Goal: Task Accomplishment & Management: Complete application form

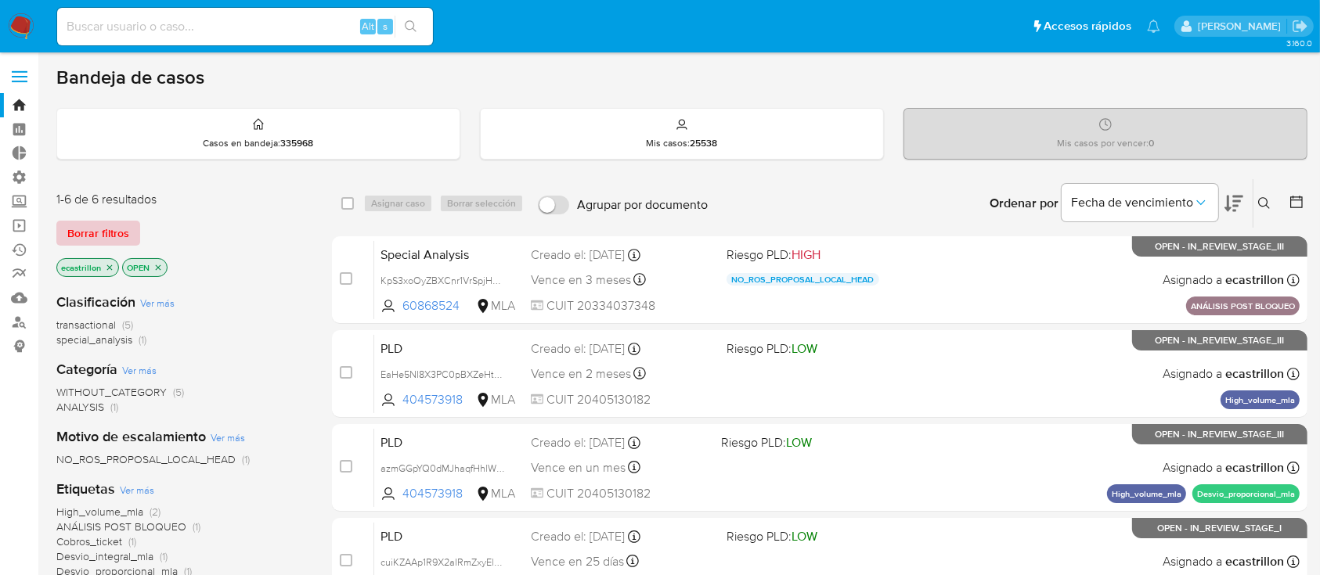
click at [106, 227] on span "Borrar filtros" at bounding box center [98, 233] width 62 height 22
click at [70, 227] on span "Borrar filtros" at bounding box center [98, 233] width 62 height 22
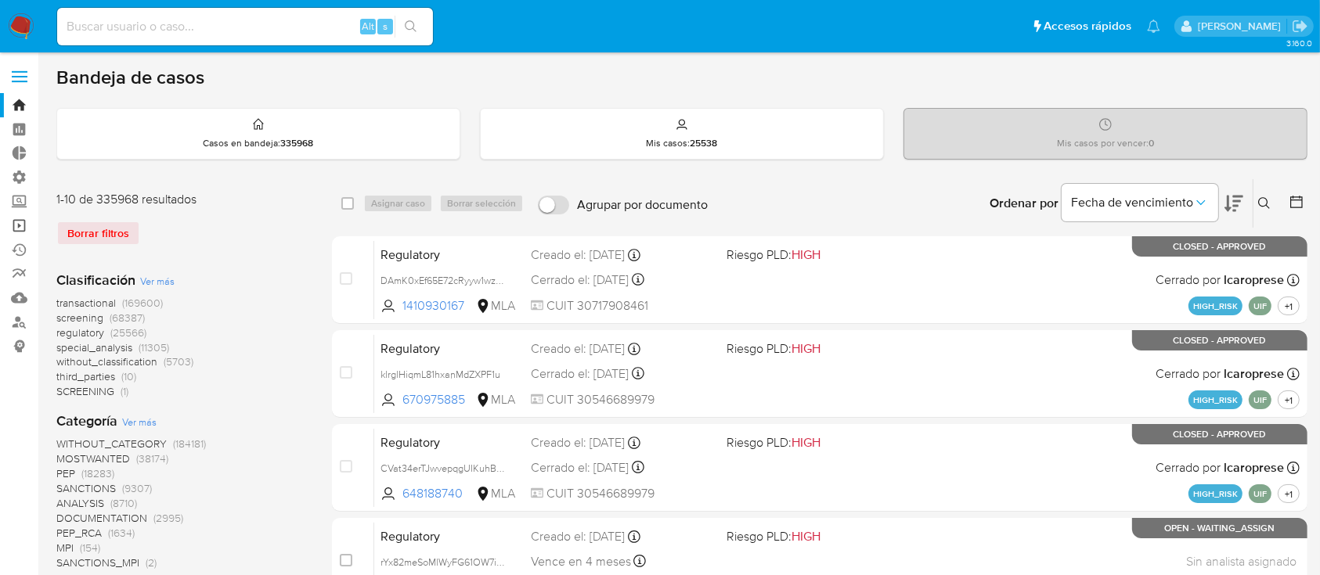
click at [20, 229] on link "Operaciones masivas" at bounding box center [93, 226] width 186 height 24
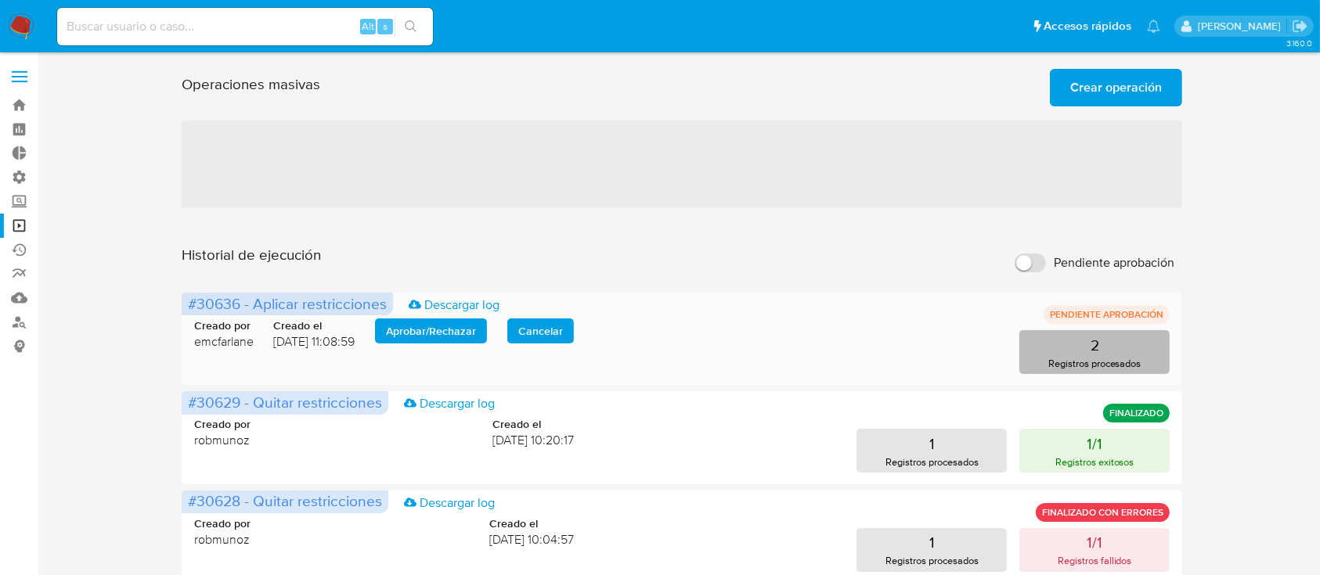
click at [1115, 332] on button "2 Registros procesados" at bounding box center [1094, 352] width 150 height 44
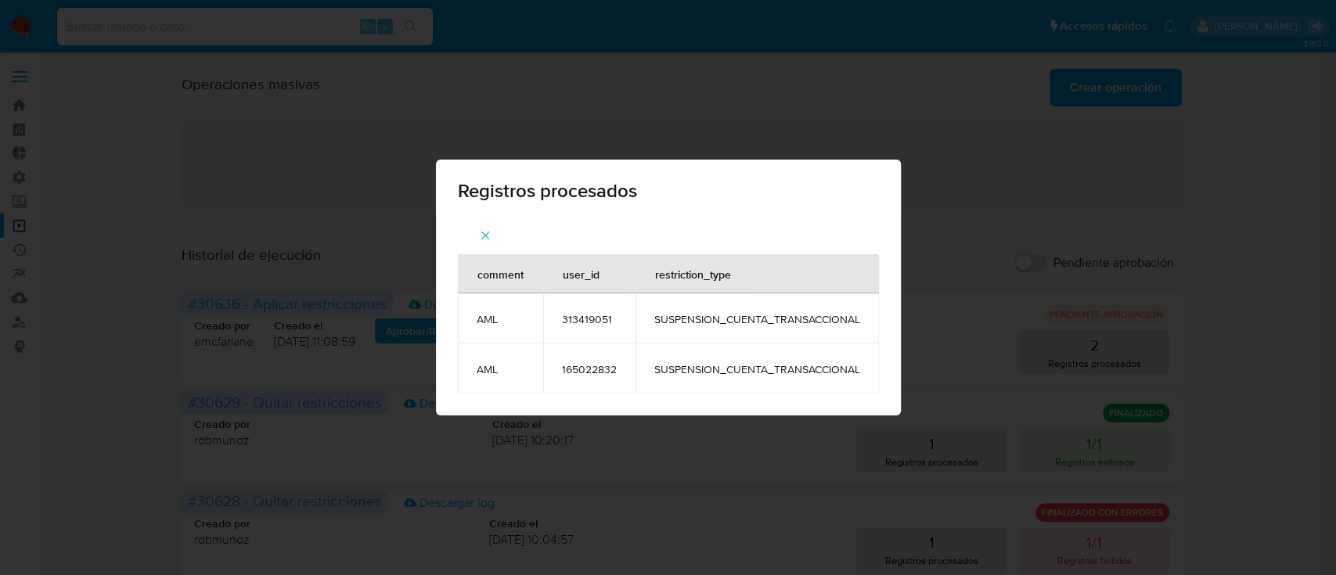
click at [595, 323] on span "313419051" at bounding box center [589, 319] width 55 height 14
copy span "313419051"
click at [482, 228] on span "button" at bounding box center [485, 235] width 14 height 34
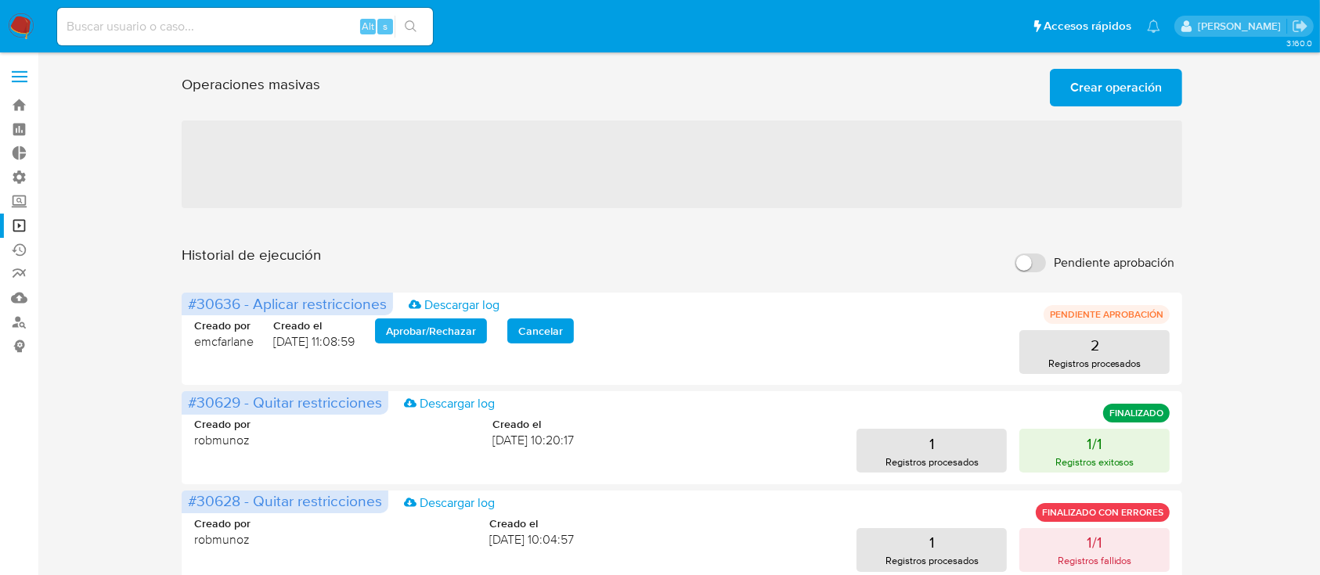
click at [177, 15] on div "Alt s" at bounding box center [245, 27] width 376 height 38
click at [163, 24] on input at bounding box center [245, 26] width 376 height 20
paste input "313419051"
type input "313419051"
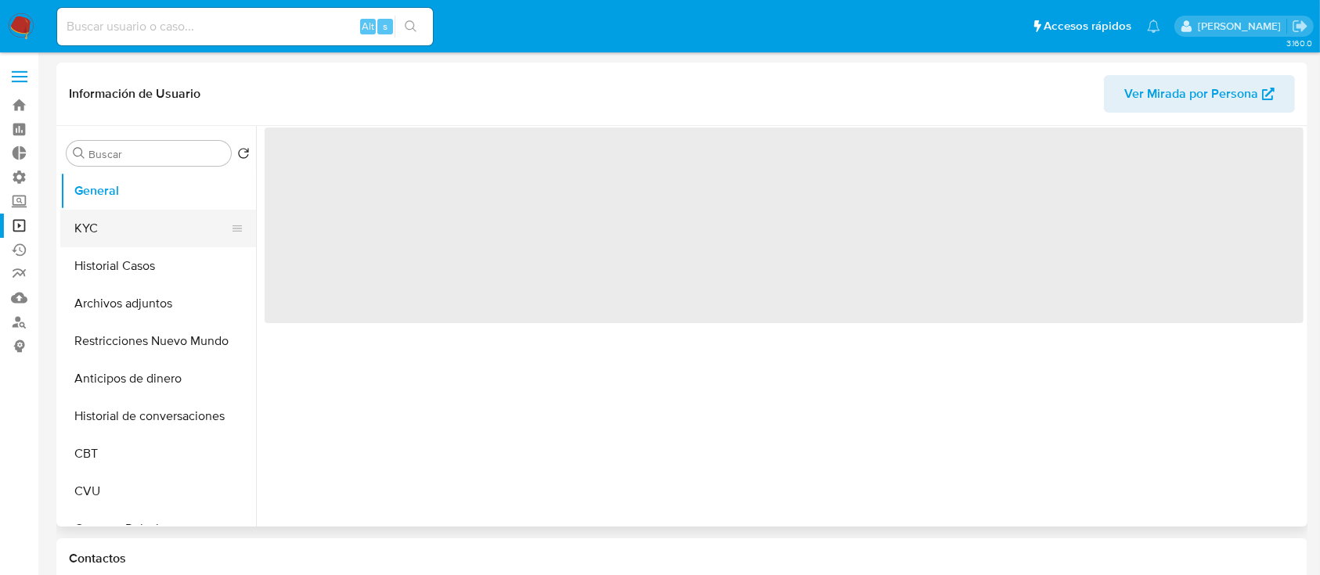
click at [161, 222] on button "KYC" at bounding box center [151, 229] width 183 height 38
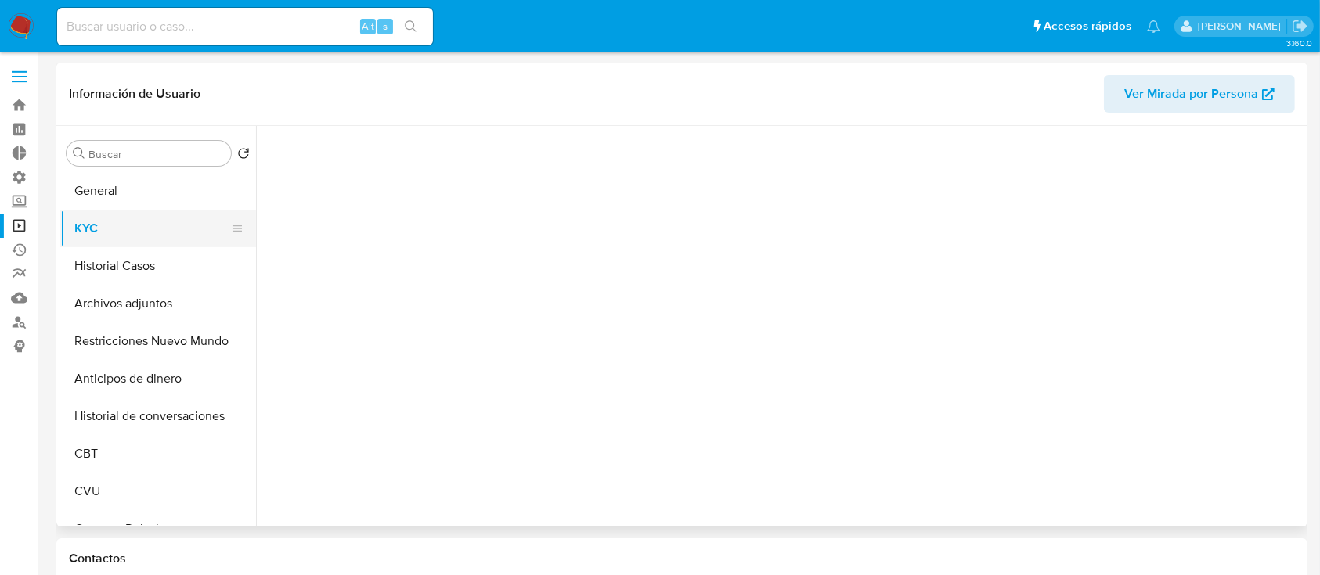
select select "10"
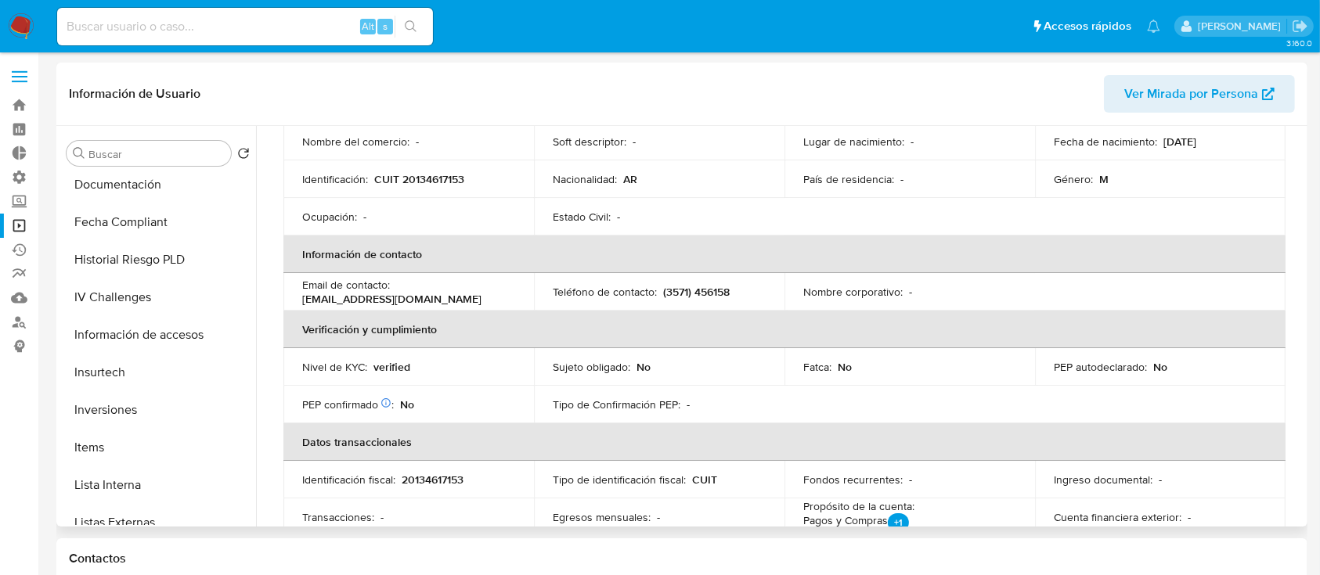
scroll to position [683, 0]
click at [119, 398] on button "Lista Interna" at bounding box center [151, 410] width 183 height 38
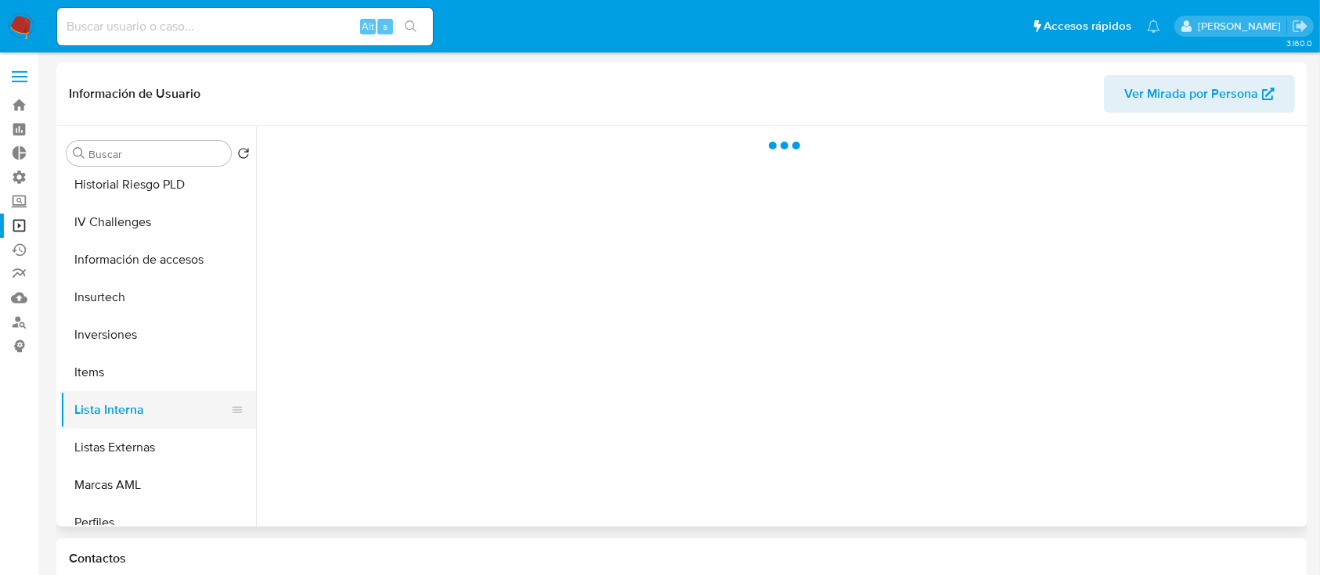
scroll to position [0, 0]
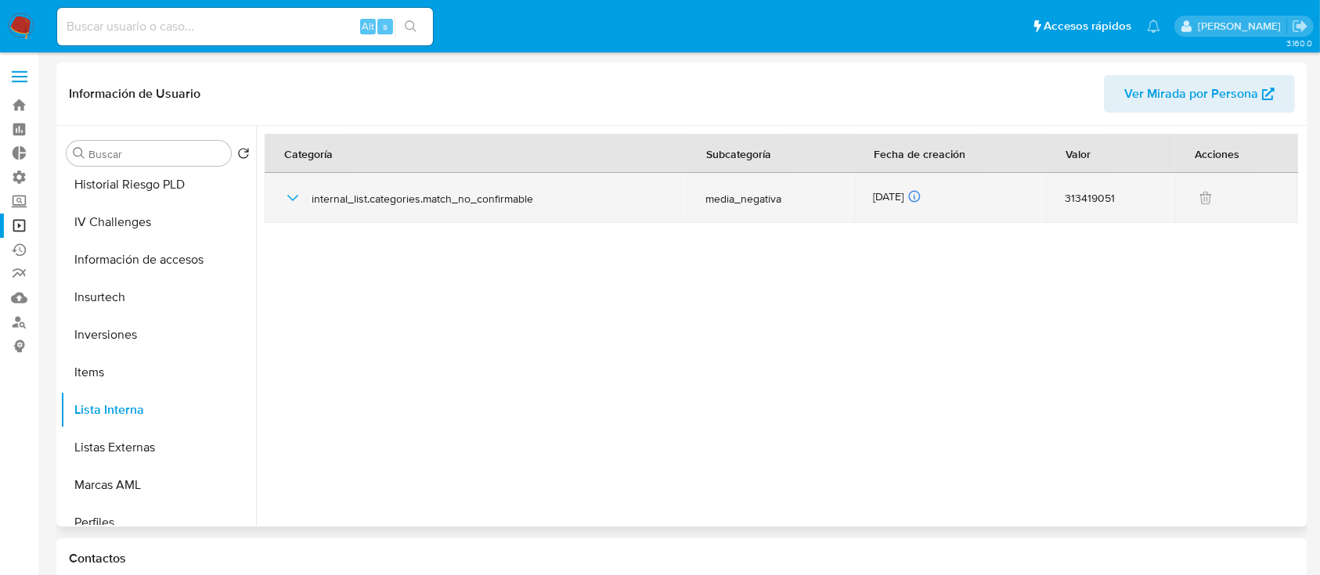
click at [294, 198] on icon "button" at bounding box center [292, 198] width 11 height 6
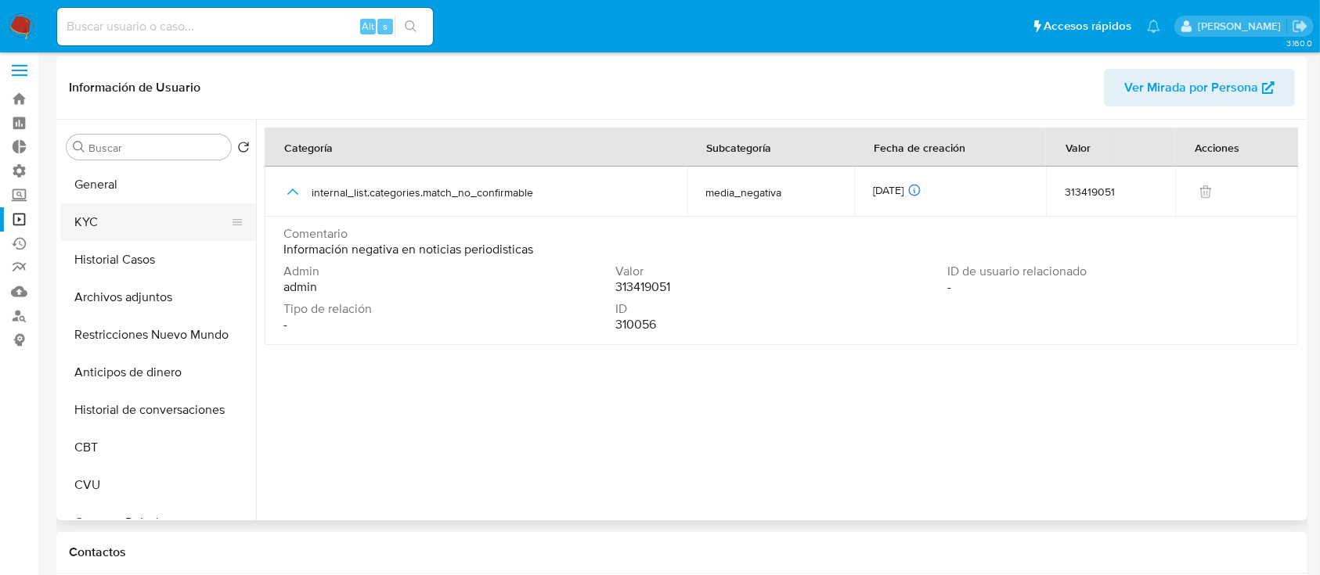
click at [132, 224] on button "KYC" at bounding box center [151, 223] width 183 height 38
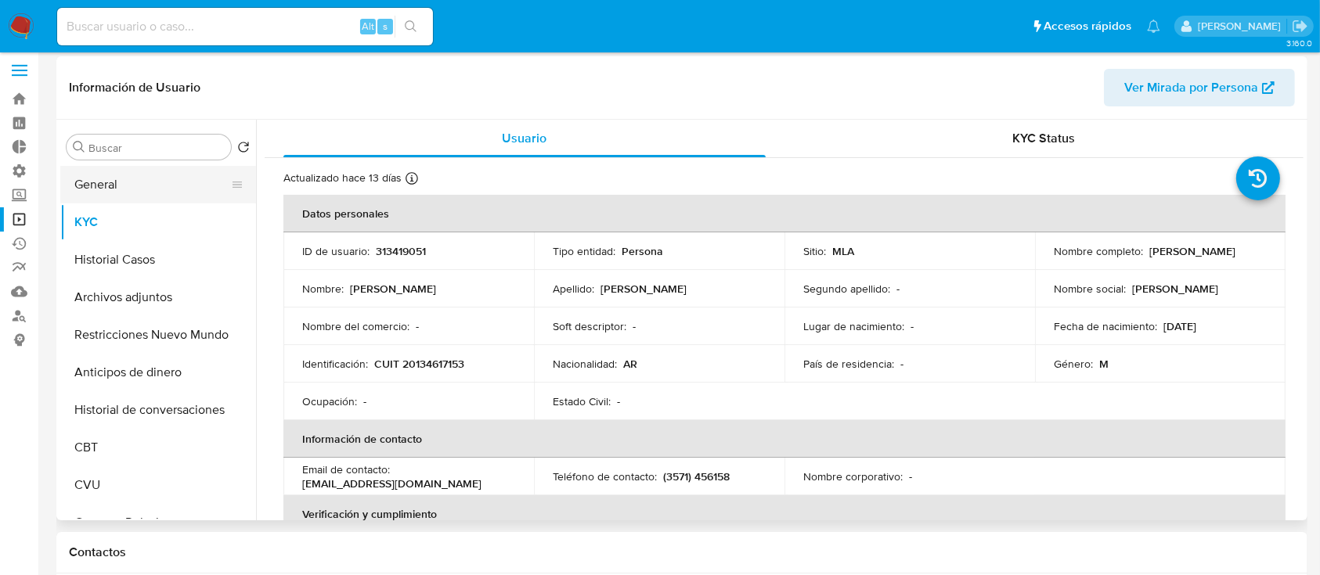
click at [139, 166] on button "General" at bounding box center [151, 185] width 183 height 38
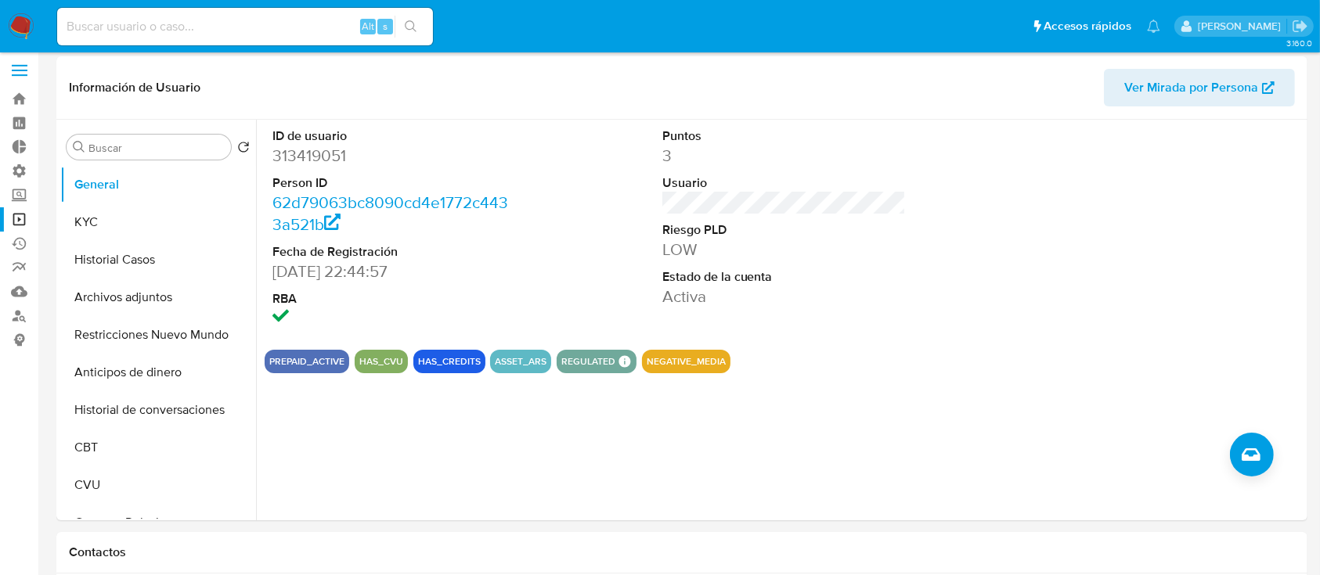
click at [2, 222] on link "Operaciones masivas" at bounding box center [93, 219] width 186 height 24
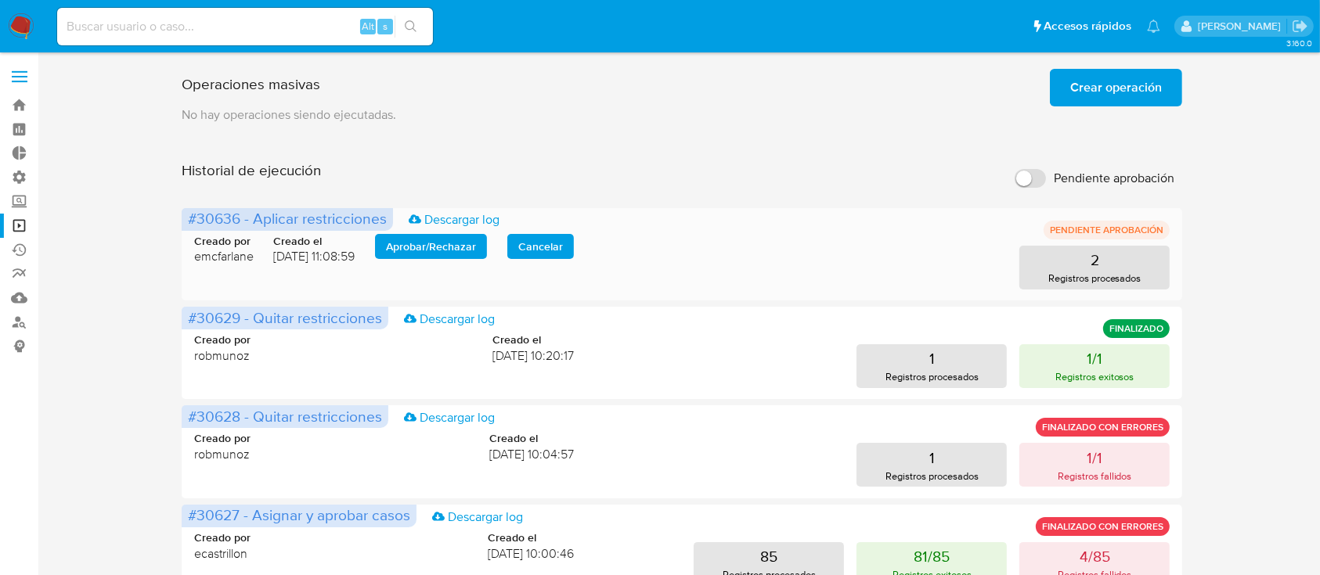
click at [443, 250] on span "Aprobar / Rechazar" at bounding box center [431, 247] width 90 height 22
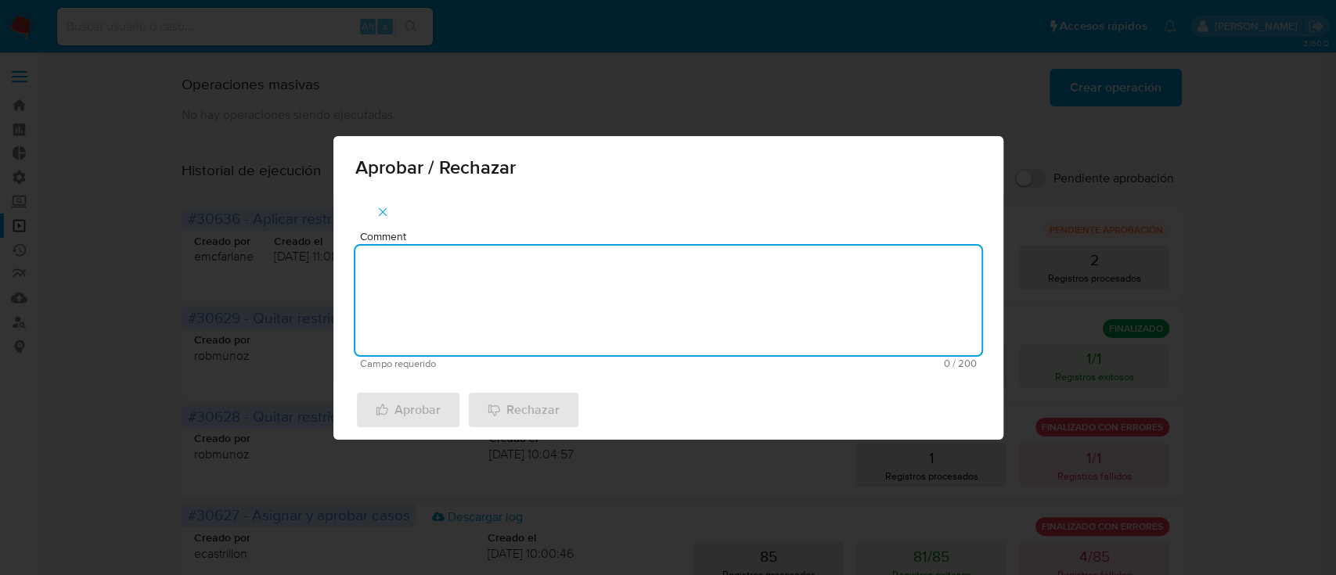
click at [479, 276] on textarea "Comment" at bounding box center [668, 301] width 626 height 110
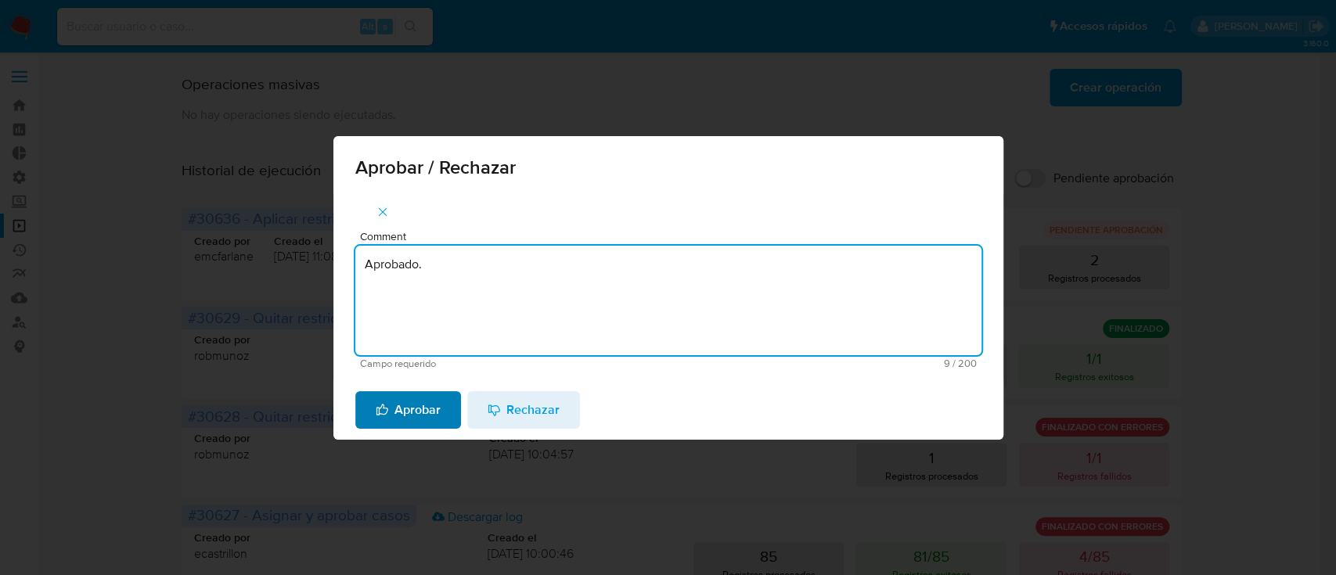
type textarea "Aprobado."
click at [405, 410] on span "Aprobar" at bounding box center [408, 410] width 65 height 34
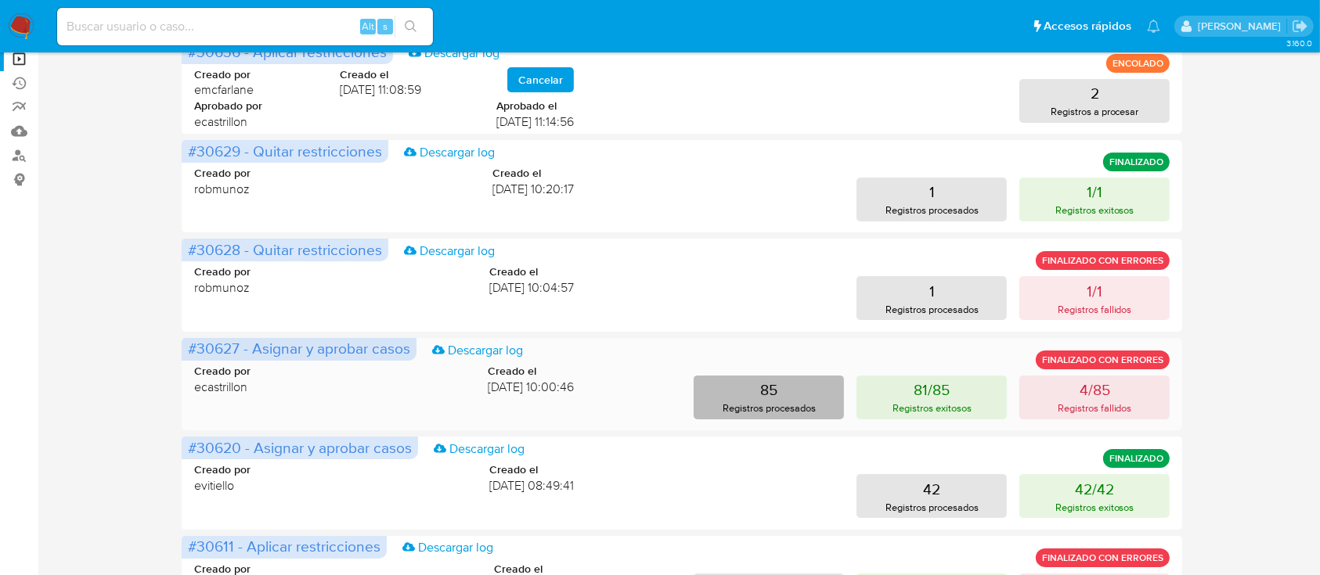
scroll to position [313, 0]
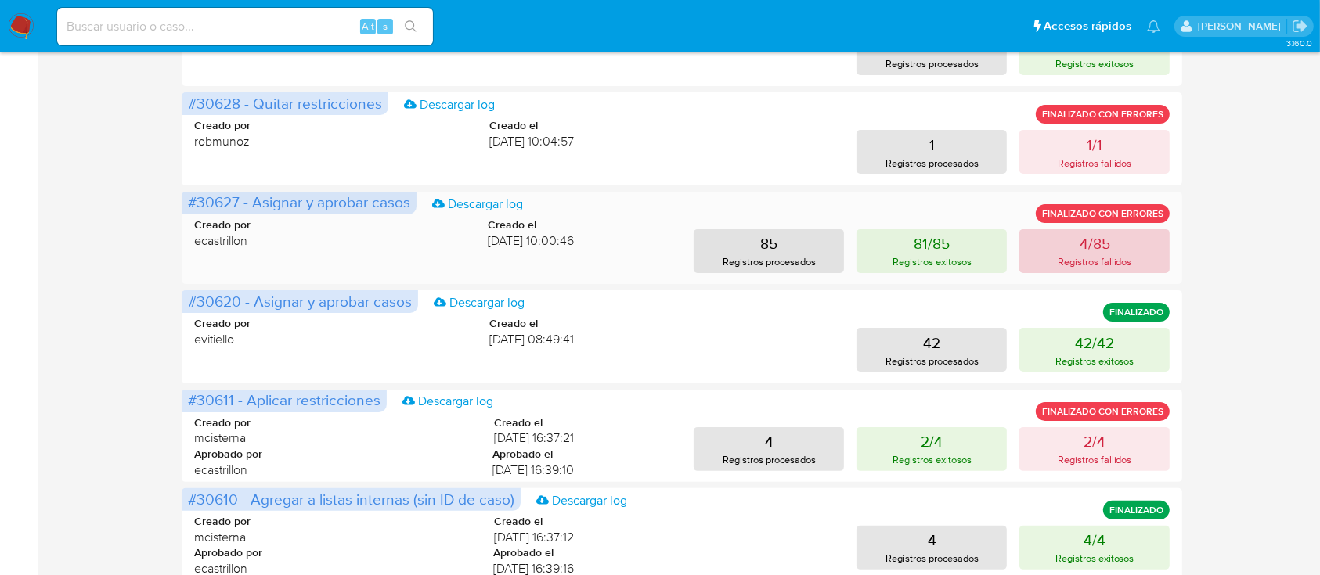
click at [1077, 241] on button "4/85 Registros fallidos" at bounding box center [1094, 251] width 150 height 44
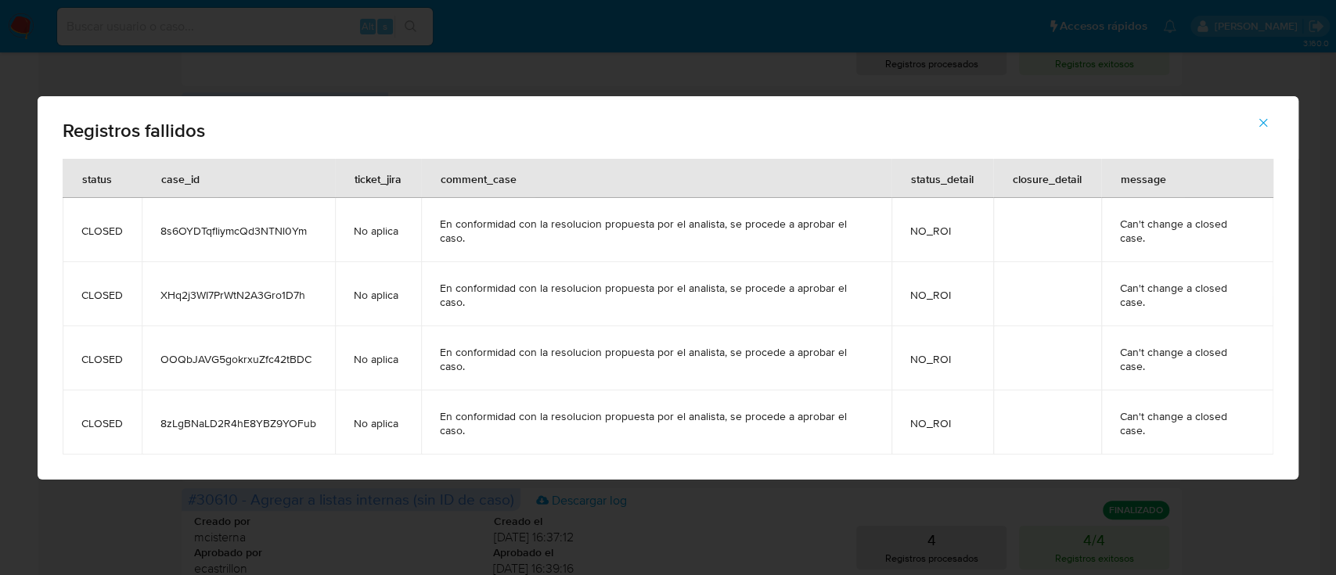
click at [1266, 130] on icon "button" at bounding box center [1264, 123] width 14 height 14
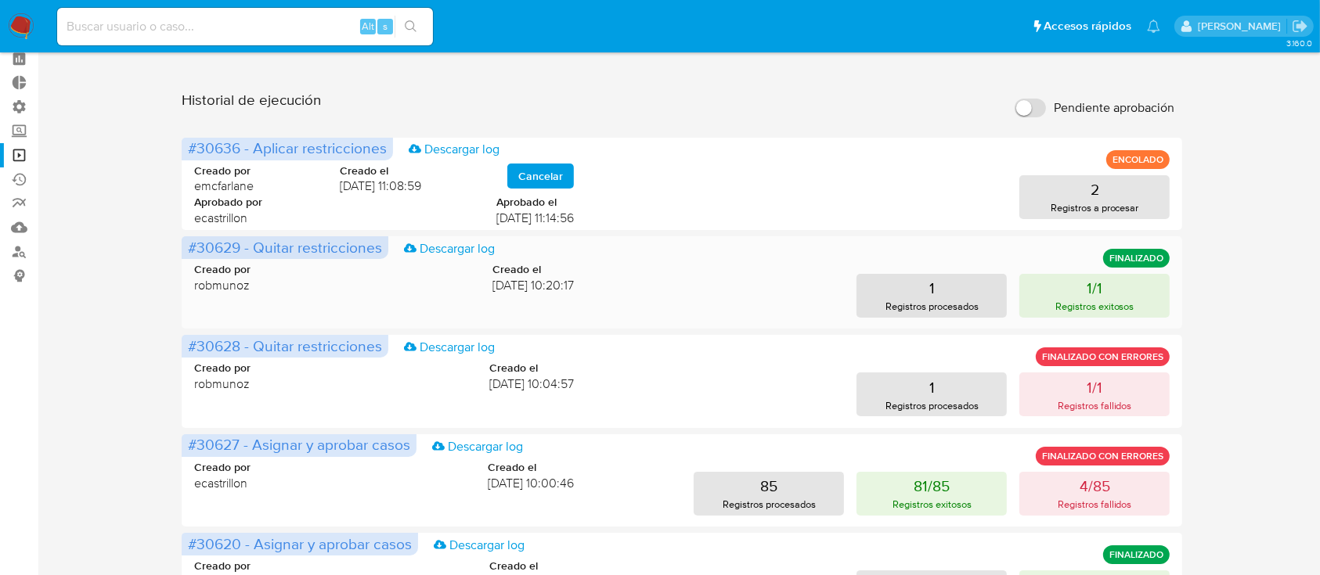
scroll to position [0, 0]
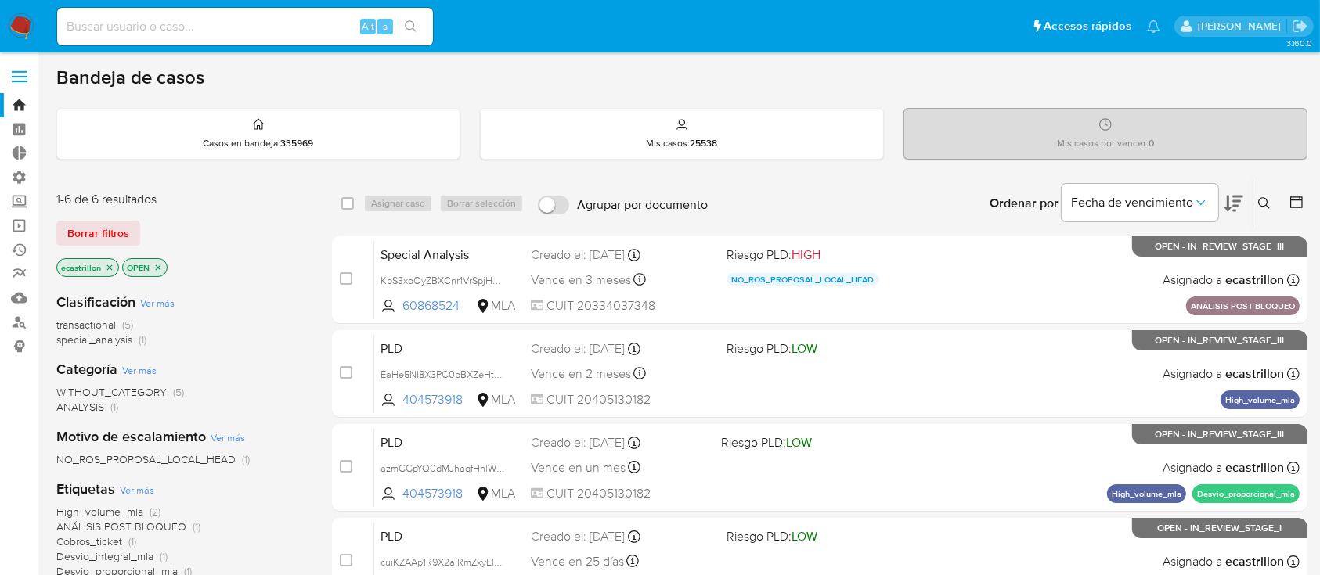
click at [79, 464] on span "NO_ROS_PROPOSAL_LOCAL_HEAD" at bounding box center [145, 460] width 179 height 16
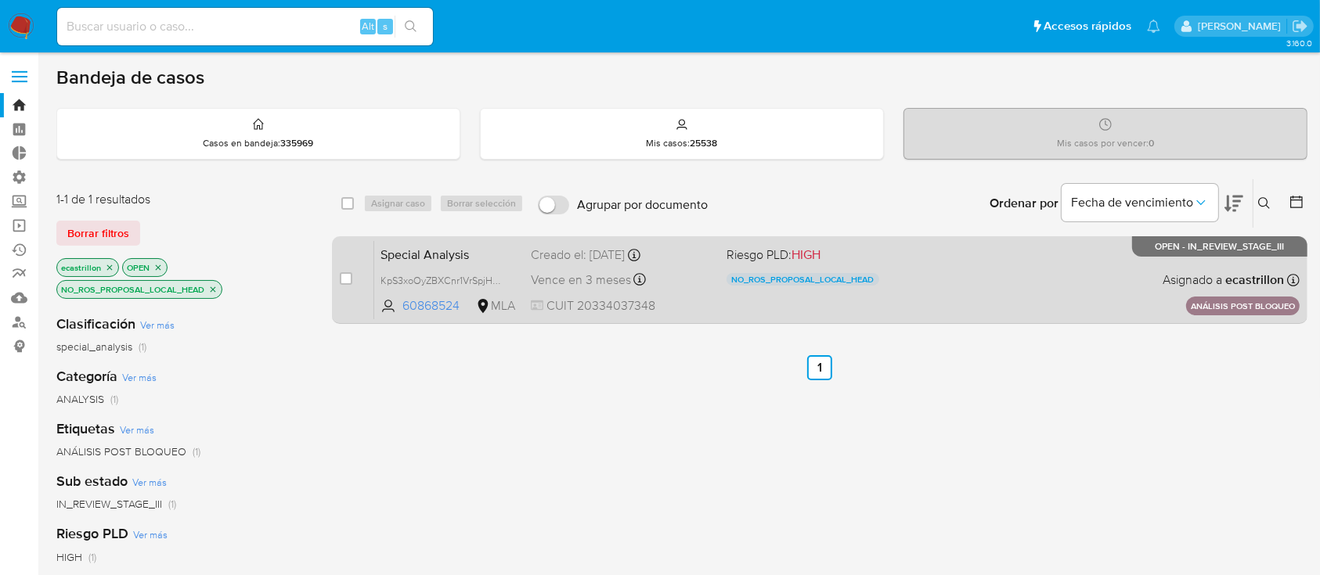
click at [645, 248] on div "Creado el: 19/09/2025 Creado el: 19/09/2025 08:53:57" at bounding box center [622, 255] width 182 height 17
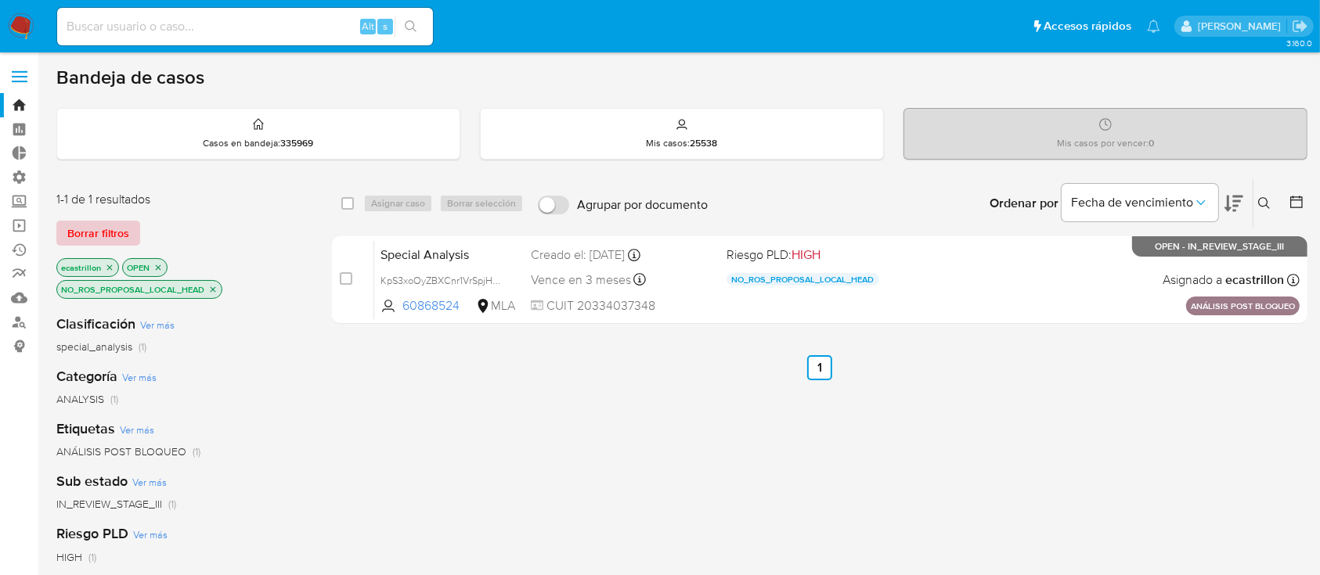
click at [109, 229] on span "Borrar filtros" at bounding box center [98, 233] width 62 height 22
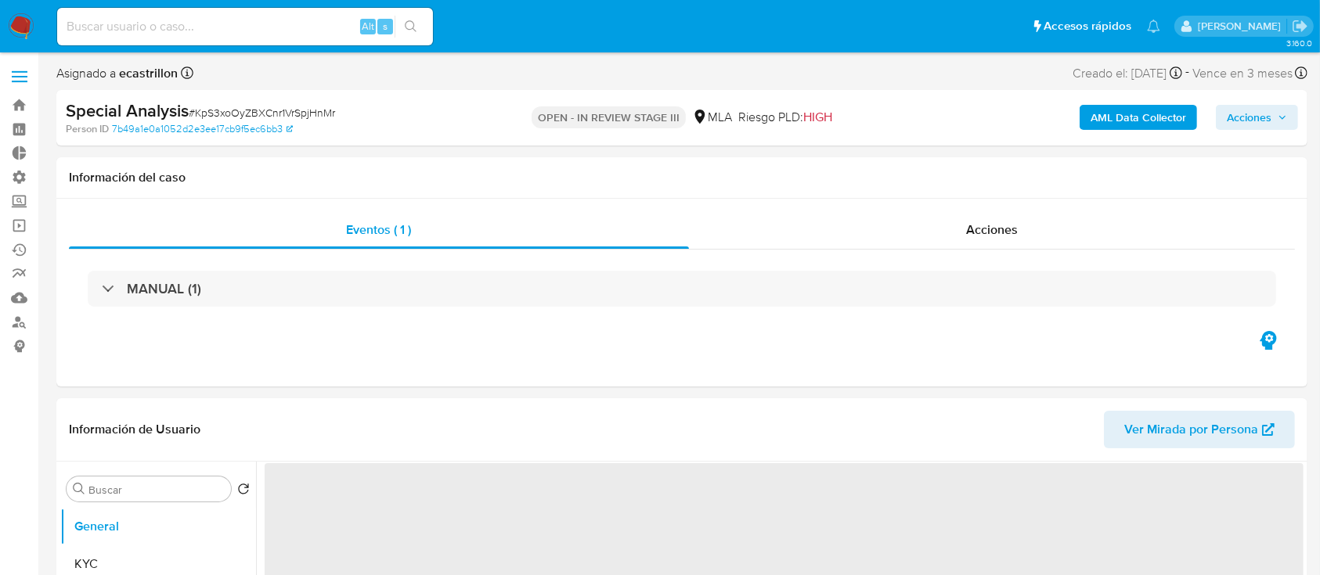
click at [1255, 132] on div "AML Data Collector Acciones" at bounding box center [1095, 117] width 406 height 37
select select "10"
click at [1250, 110] on span "Acciones" at bounding box center [1249, 117] width 45 height 25
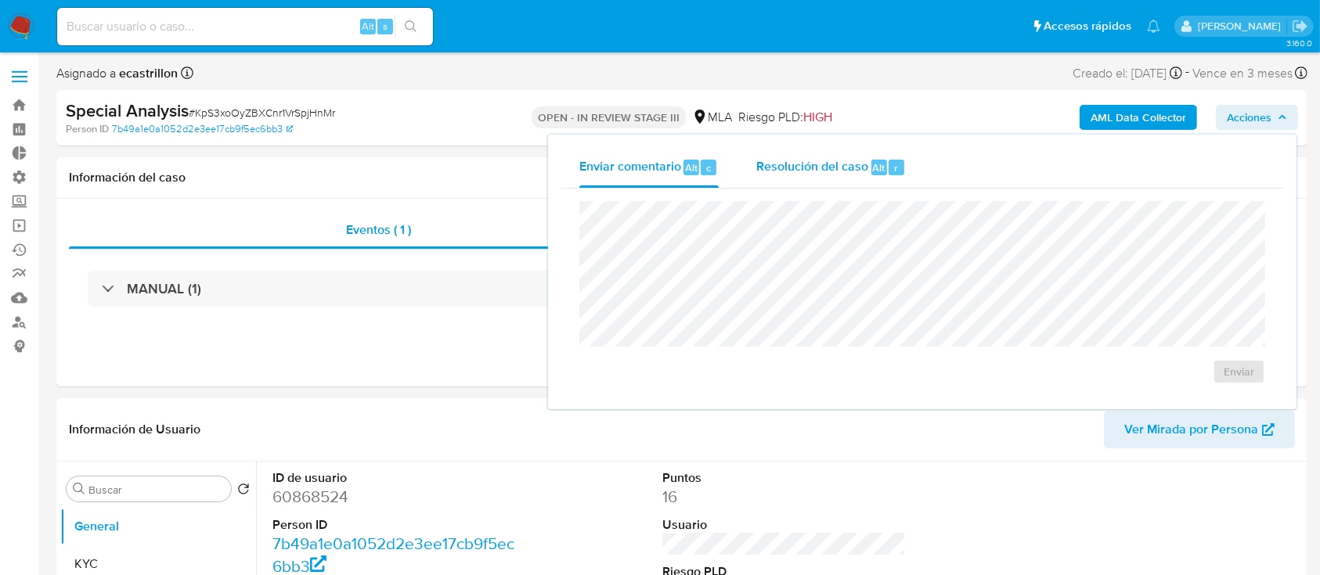
click at [835, 167] on span "Resolución del caso" at bounding box center [812, 167] width 112 height 18
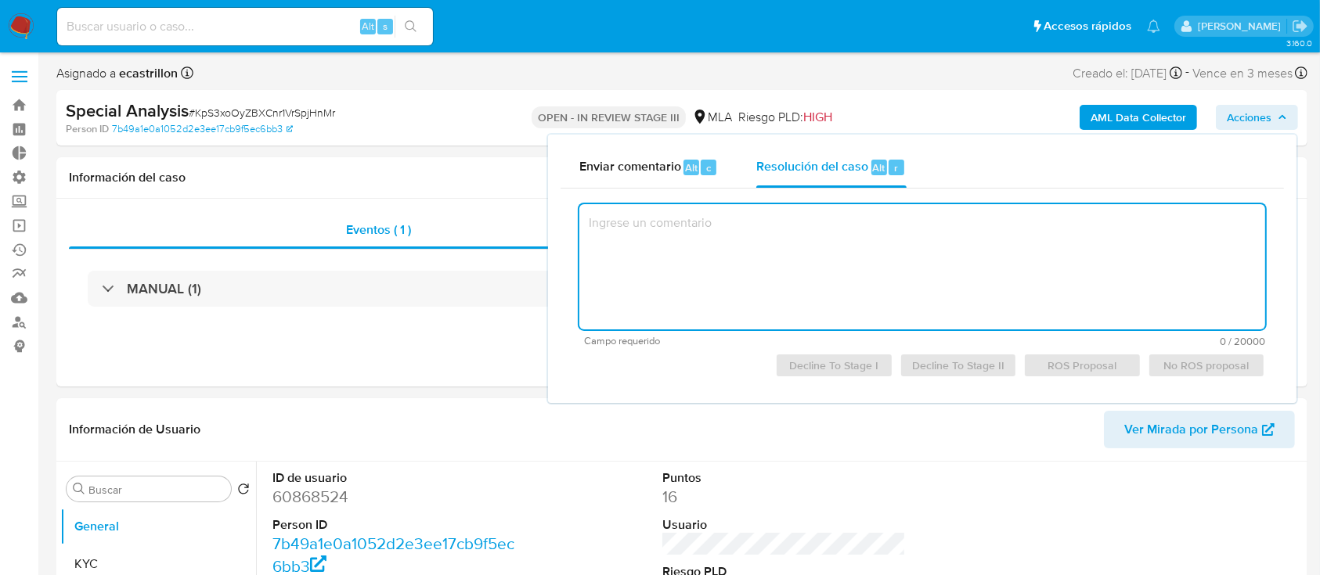
click at [848, 244] on textarea at bounding box center [922, 266] width 686 height 125
type textarea "f"
